Goal: Check status: Check status

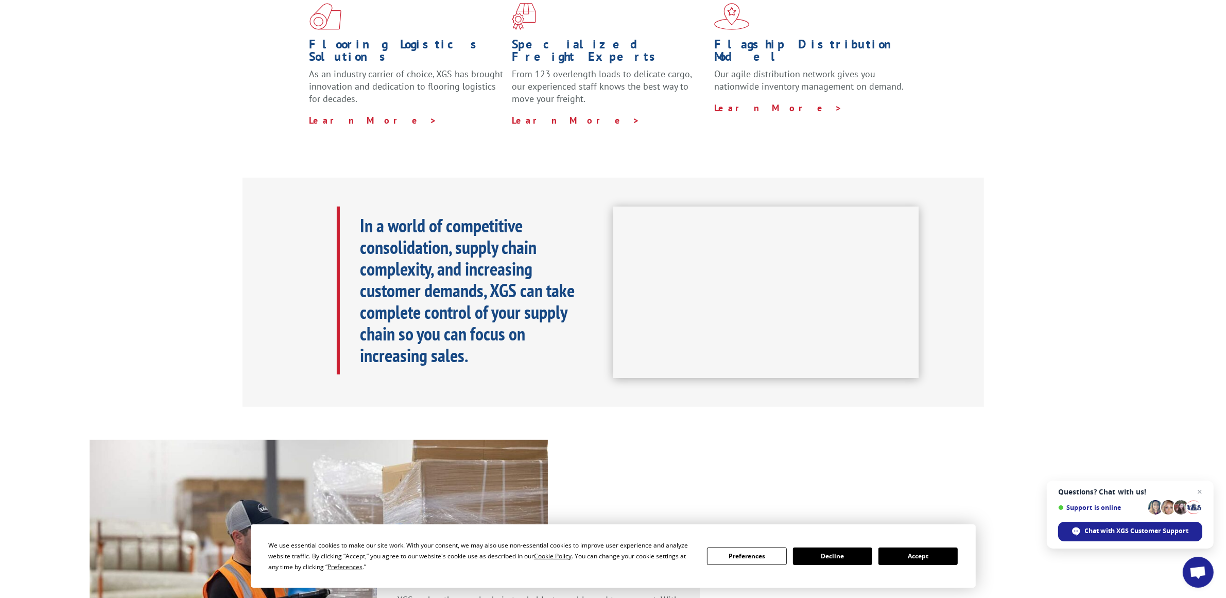
scroll to position [322, 0]
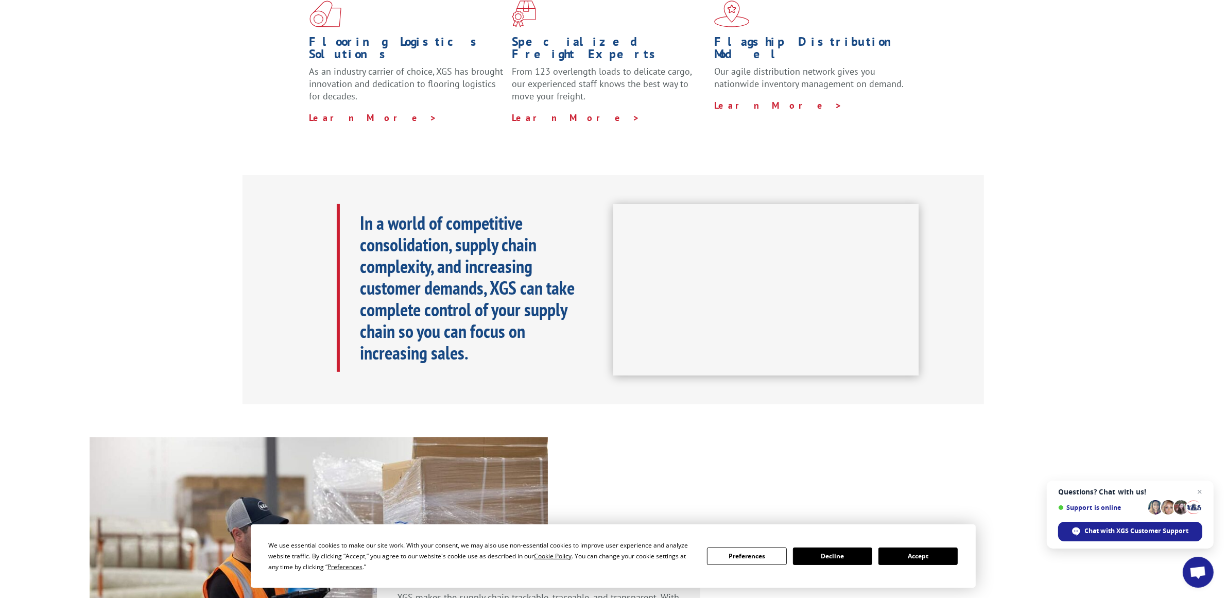
click at [913, 555] on button "Accept" at bounding box center [918, 556] width 79 height 18
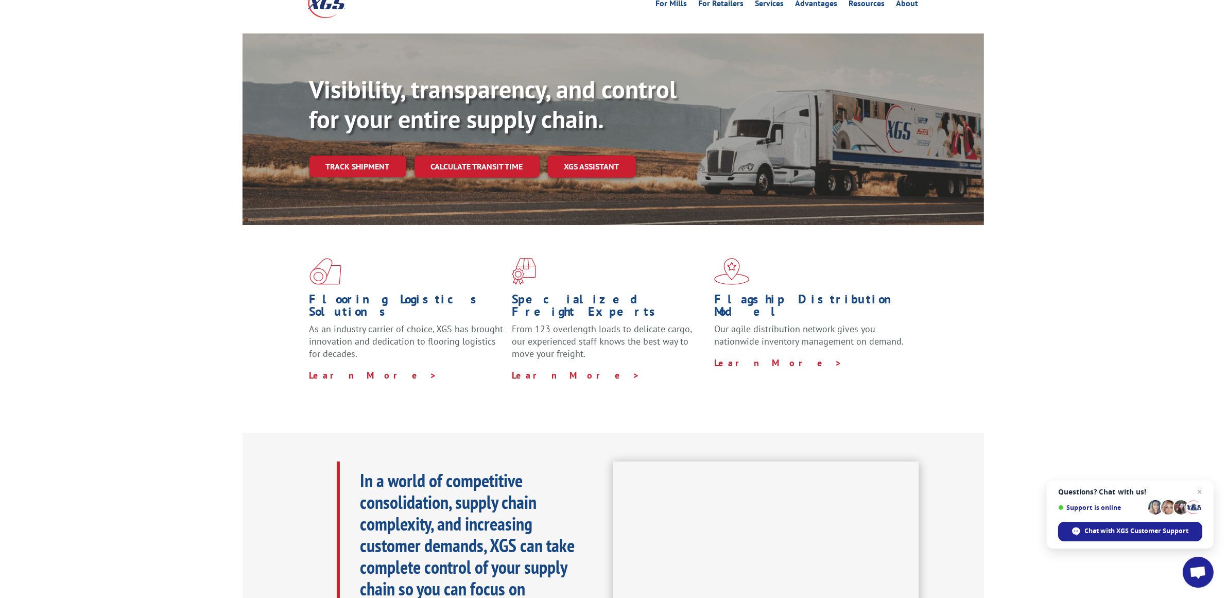
scroll to position [0, 0]
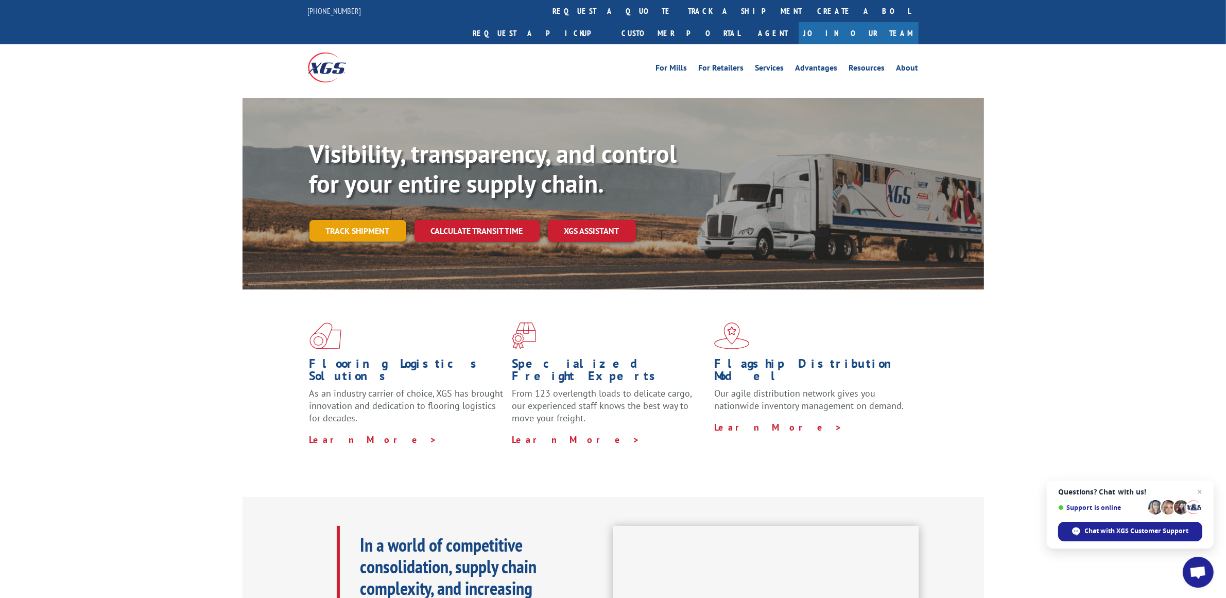
click at [375, 220] on link "Track shipment" at bounding box center [357, 231] width 97 height 22
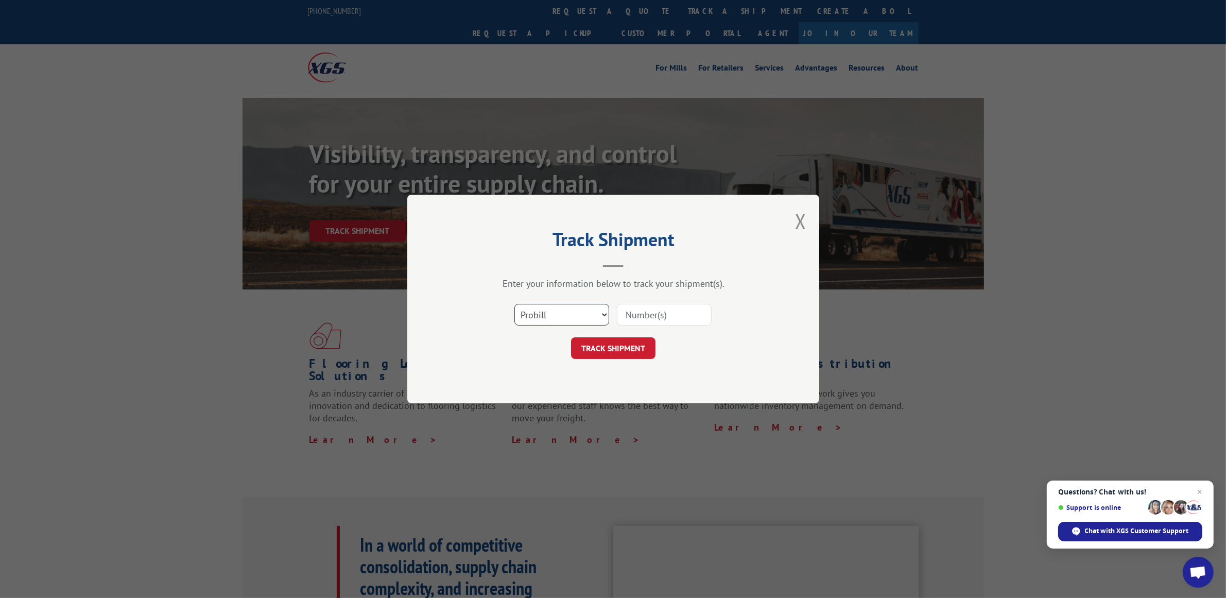
click at [591, 322] on select "Select category... Probill BOL PO" at bounding box center [561, 315] width 95 height 22
click at [514, 304] on select "Select category... Probill BOL PO" at bounding box center [561, 315] width 95 height 22
click at [567, 315] on select "Select category... Probill BOL PO" at bounding box center [561, 315] width 95 height 22
select select "bol"
click at [514, 304] on select "Select category... Probill BOL PO" at bounding box center [561, 315] width 95 height 22
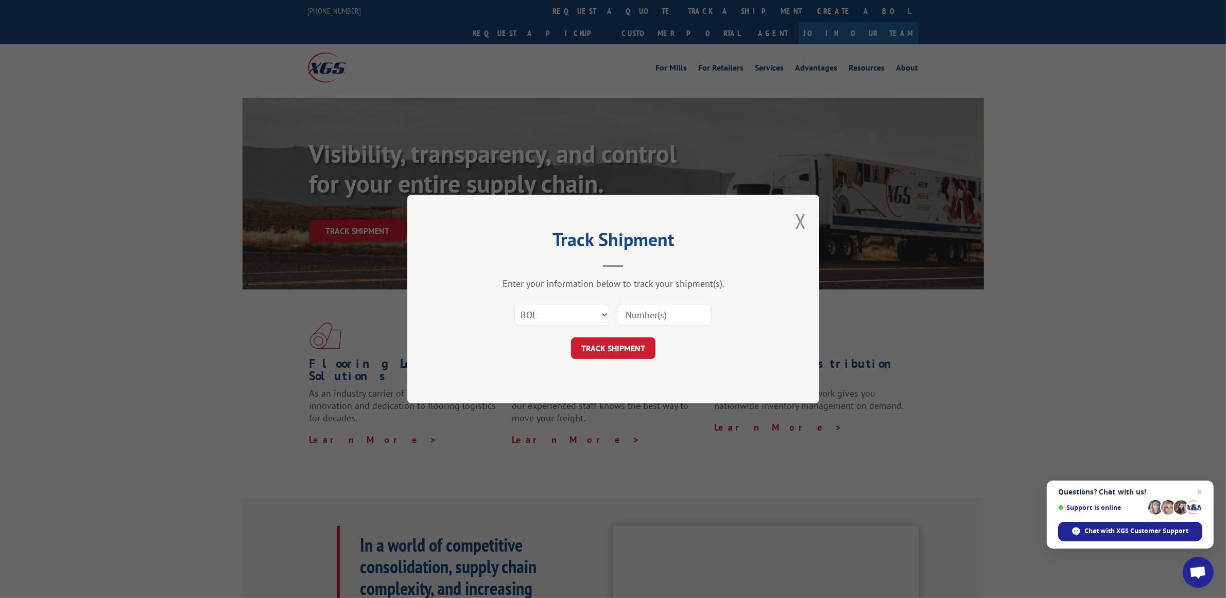
click at [639, 304] on input at bounding box center [664, 315] width 95 height 22
paste input "R2303503"
type input "R2303503"
click at [624, 348] on button "TRACK SHIPMENT" at bounding box center [613, 348] width 84 height 22
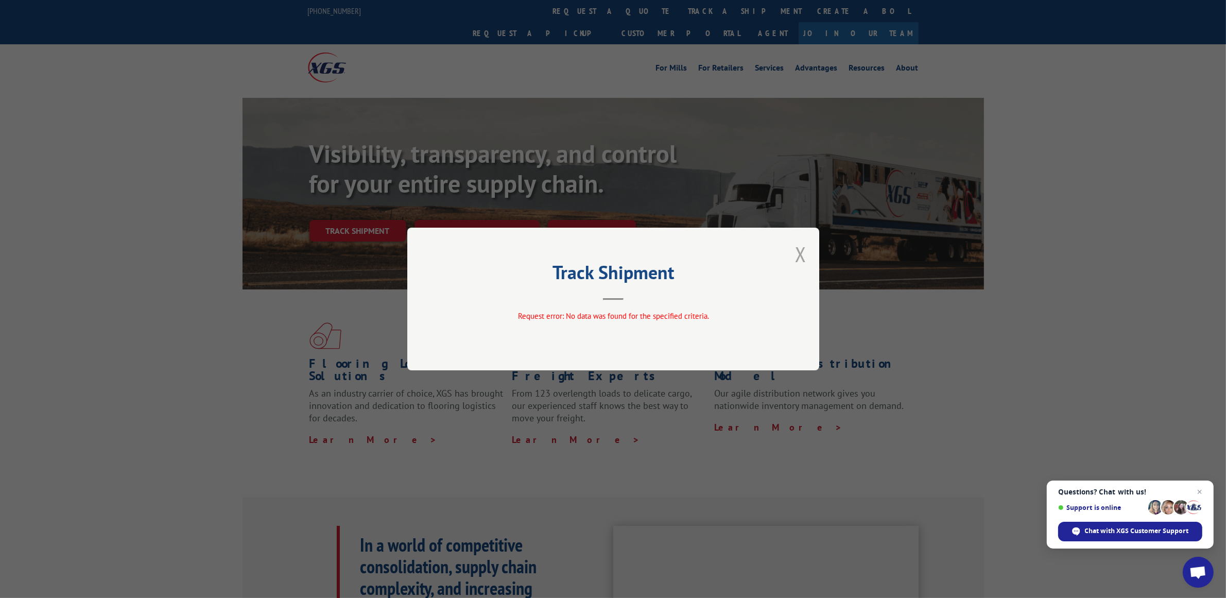
click at [801, 253] on button "Close modal" at bounding box center [800, 253] width 11 height 27
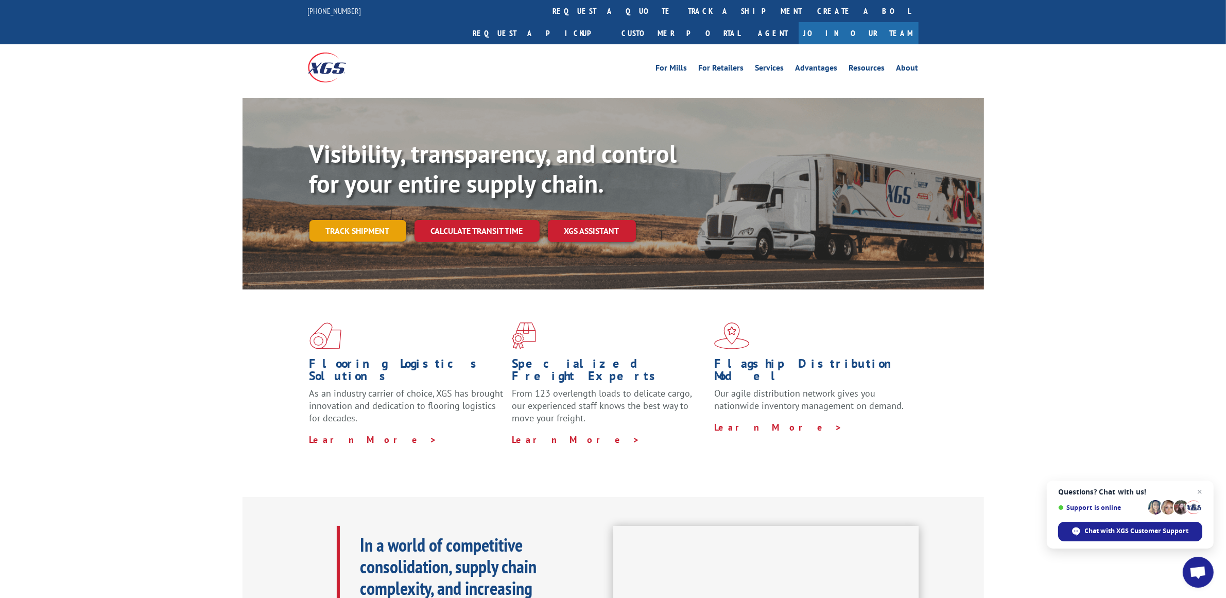
click at [364, 220] on link "Track shipment" at bounding box center [357, 231] width 97 height 22
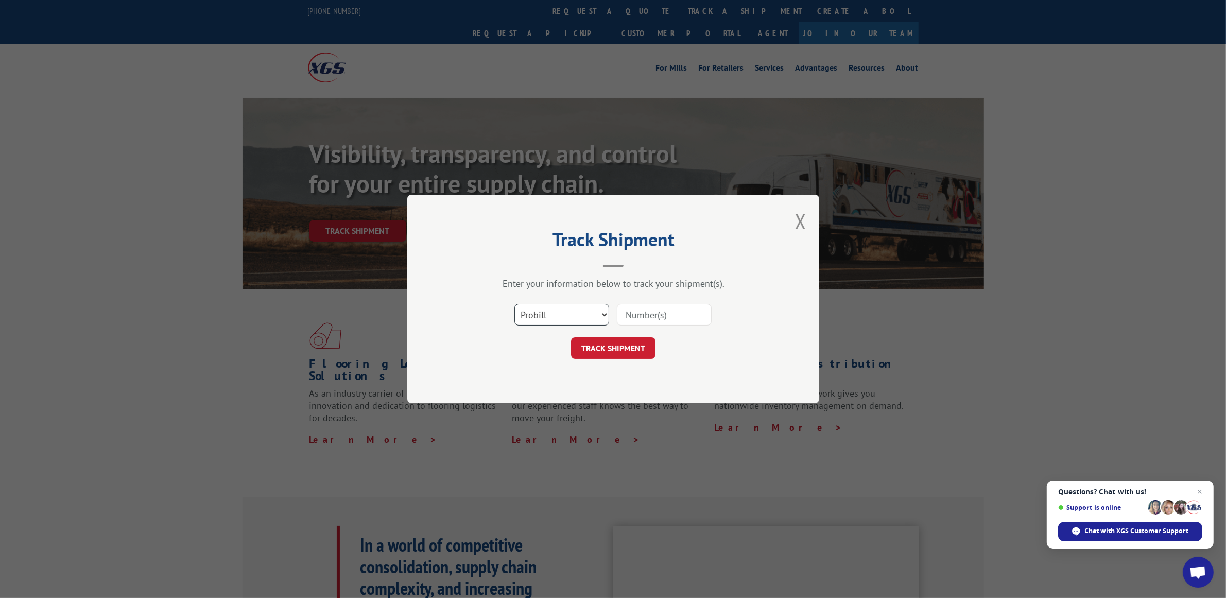
click at [589, 315] on select "Select category... Probill BOL PO" at bounding box center [561, 315] width 95 height 22
click at [514, 304] on select "Select category... Probill BOL PO" at bounding box center [561, 315] width 95 height 22
click at [652, 310] on input at bounding box center [664, 315] width 95 height 22
paste input "R2303503"
type input "R2303503"
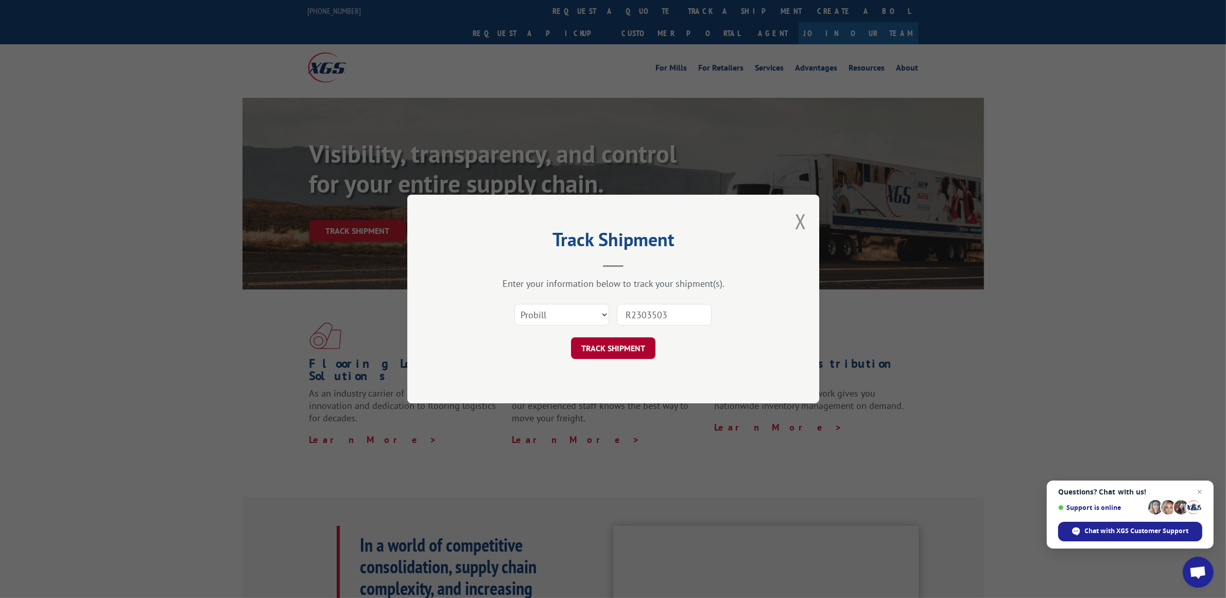
click at [614, 353] on button "TRACK SHIPMENT" at bounding box center [613, 348] width 84 height 22
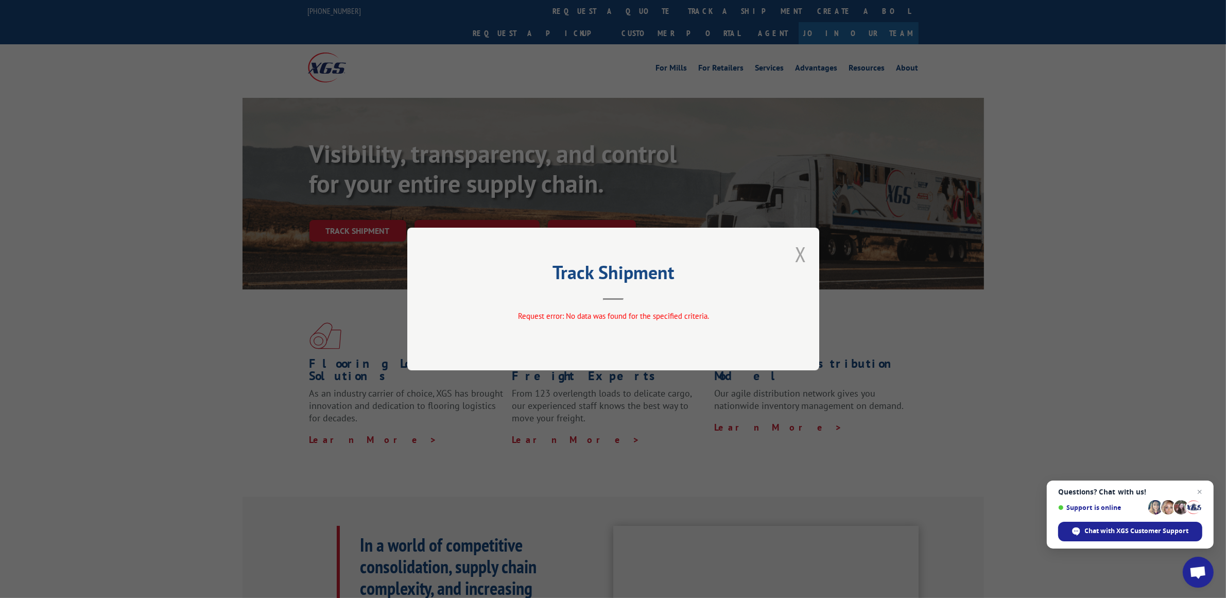
click at [805, 253] on button "Close modal" at bounding box center [800, 253] width 11 height 27
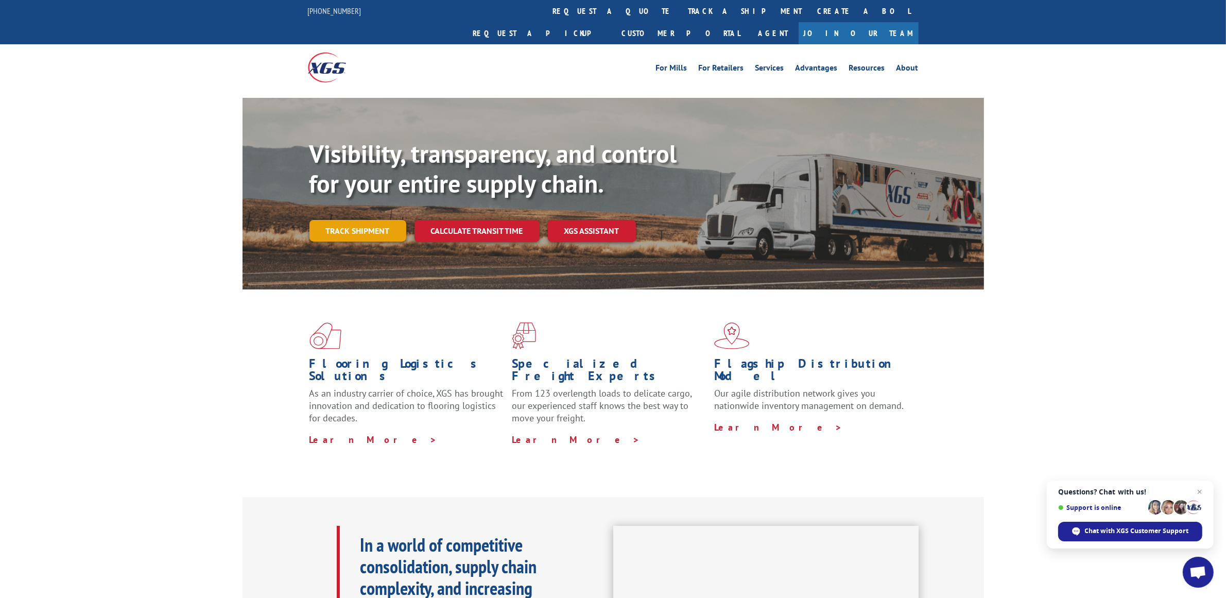
click at [355, 220] on link "Track shipment" at bounding box center [357, 231] width 97 height 22
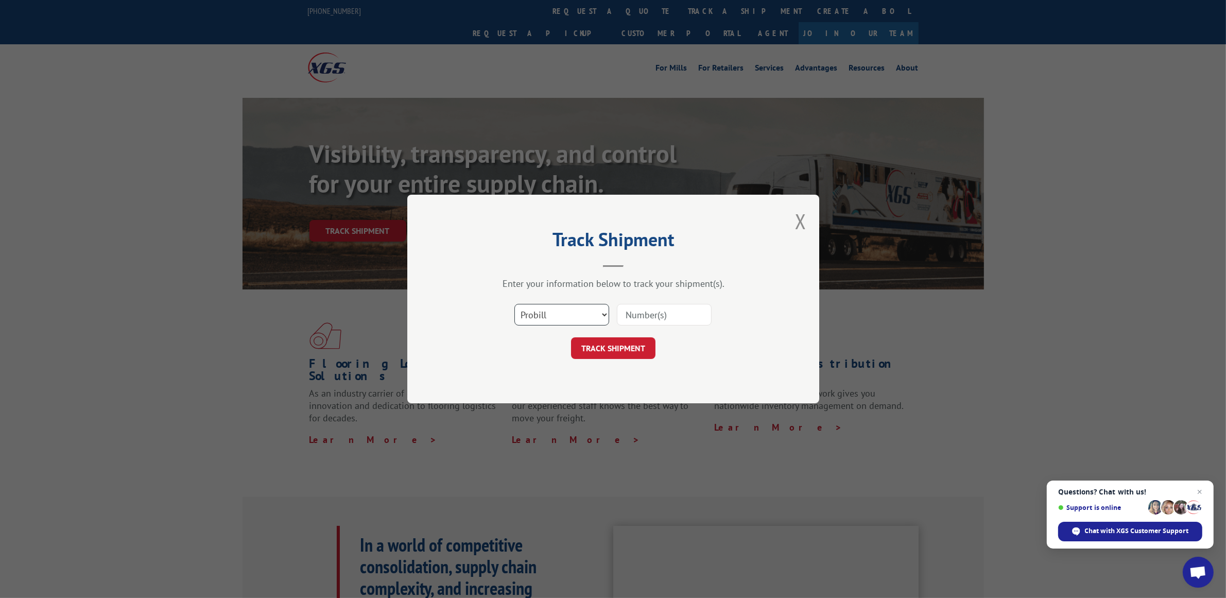
click at [583, 314] on select "Select category... Probill BOL PO" at bounding box center [561, 315] width 95 height 22
select select "po"
click at [514, 304] on select "Select category... Probill BOL PO" at bounding box center [561, 315] width 95 height 22
click at [631, 314] on input at bounding box center [664, 315] width 95 height 22
paste input "25300012"
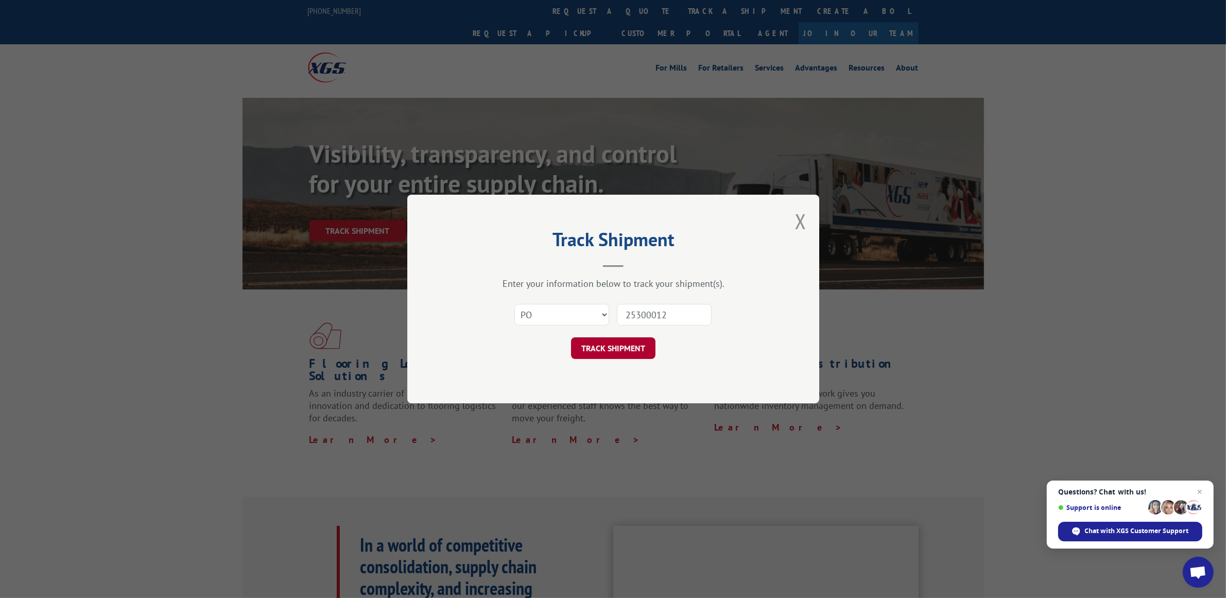
type input "25300012"
click at [632, 356] on button "TRACK SHIPMENT" at bounding box center [613, 348] width 84 height 22
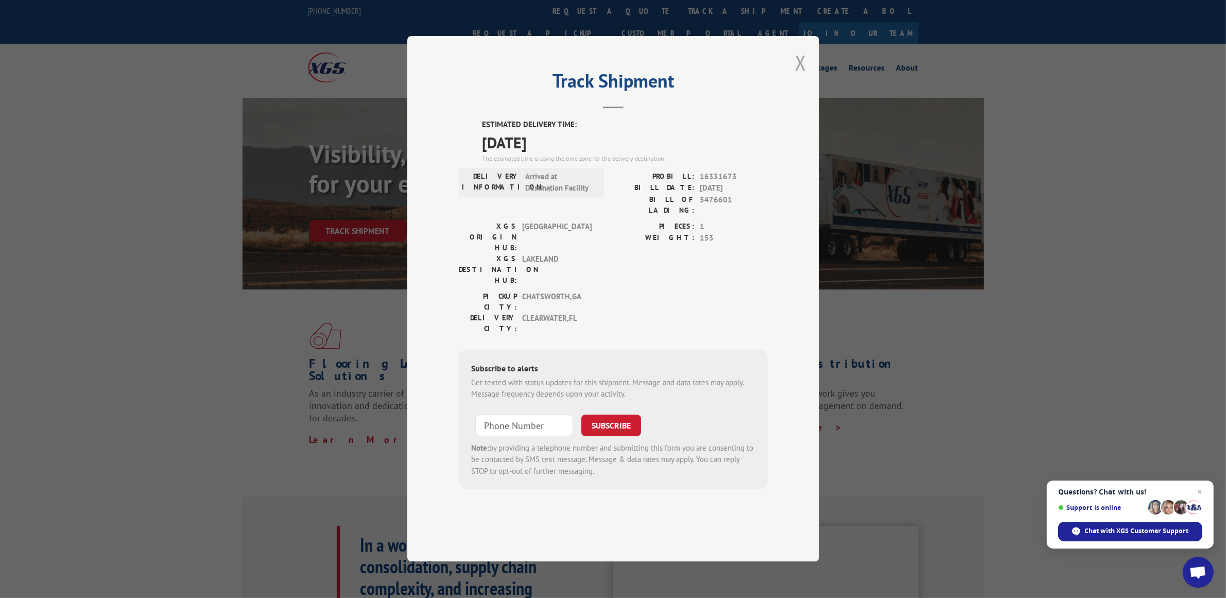
click at [796, 76] on button "Close modal" at bounding box center [800, 62] width 11 height 27
